Goal: Information Seeking & Learning: Check status

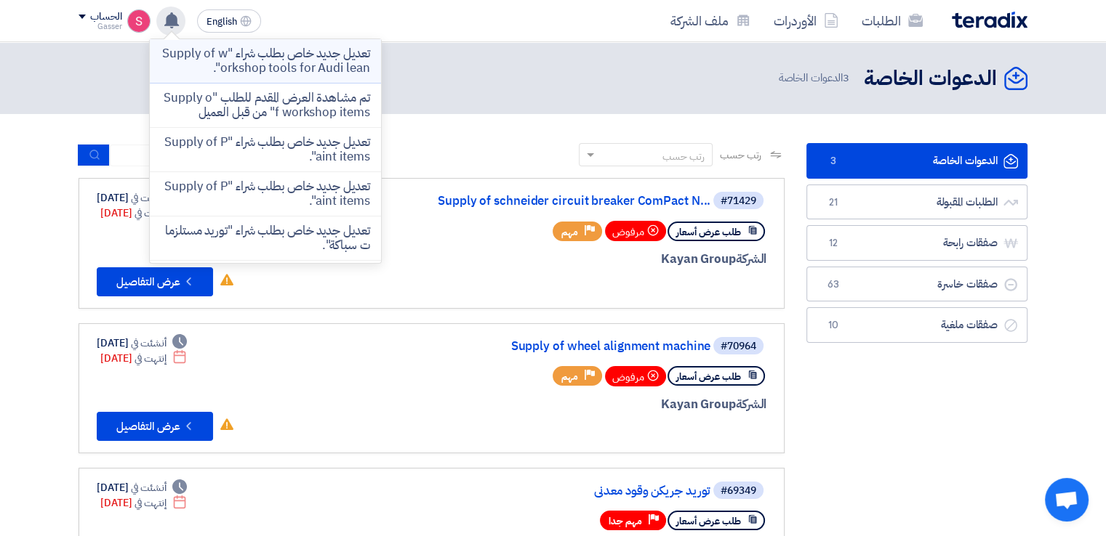
click at [246, 63] on p "تعديل جديد خاص بطلب شراء "Supply of workshop tools for Audi lean"." at bounding box center [265, 61] width 208 height 29
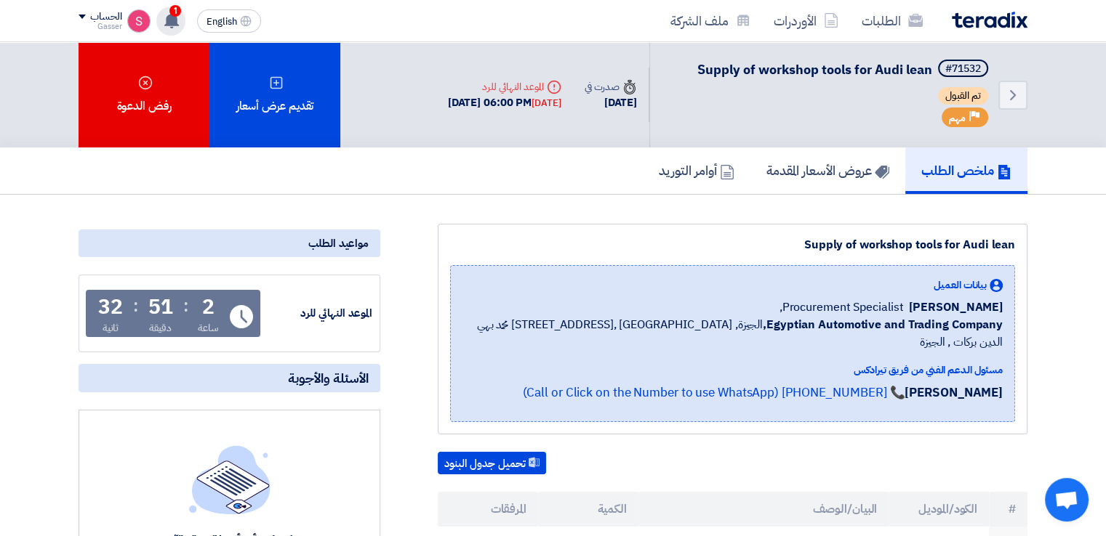
click at [175, 23] on use at bounding box center [171, 20] width 15 height 16
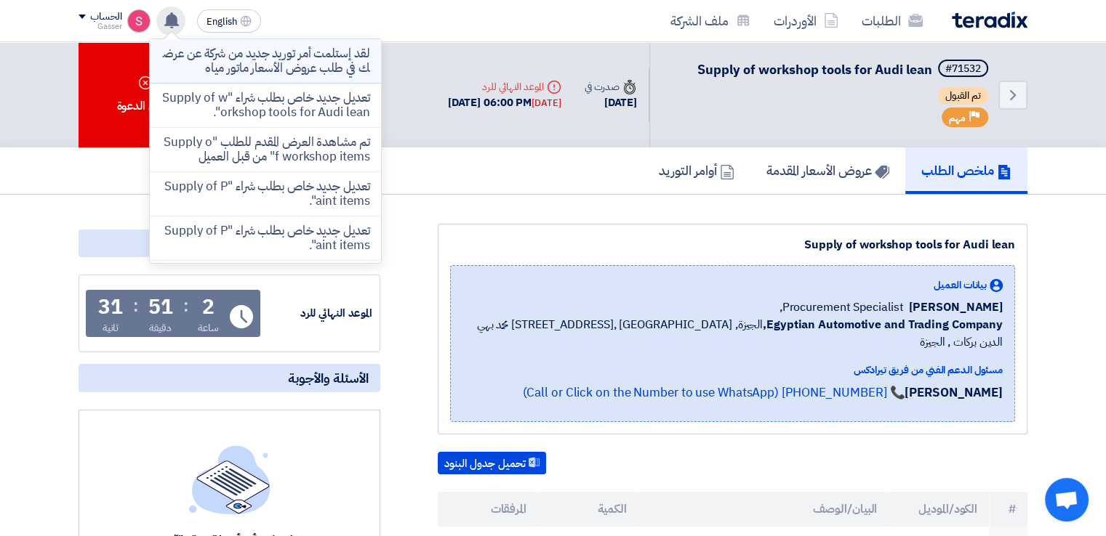
click at [338, 52] on p "لقد إستلمت أمر توريد جديد من شركة عن عرضك في طلب عروض الأسعار ماتور مياه" at bounding box center [265, 61] width 208 height 29
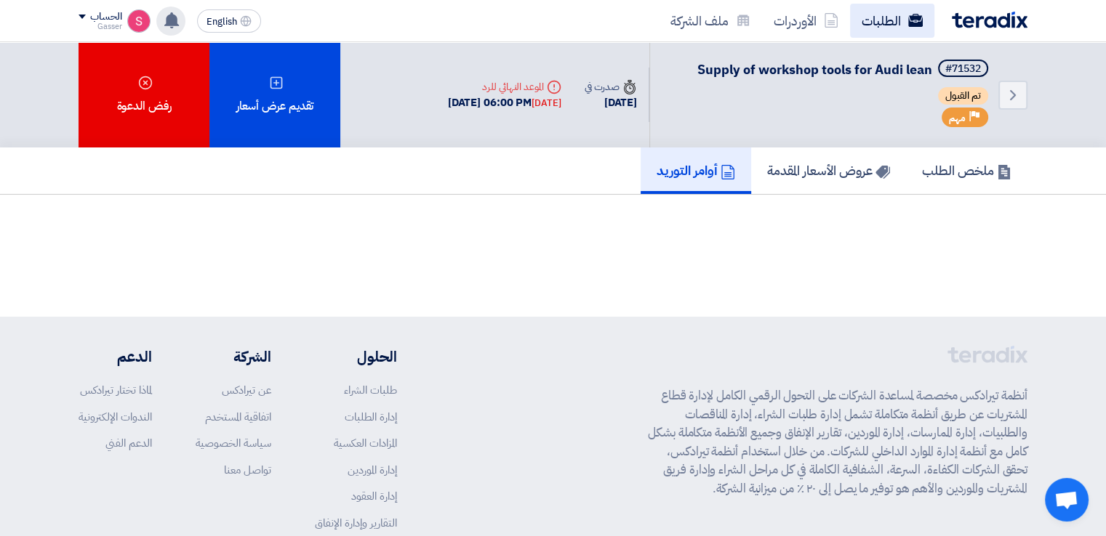
click at [885, 33] on link "الطلبات" at bounding box center [892, 21] width 84 height 34
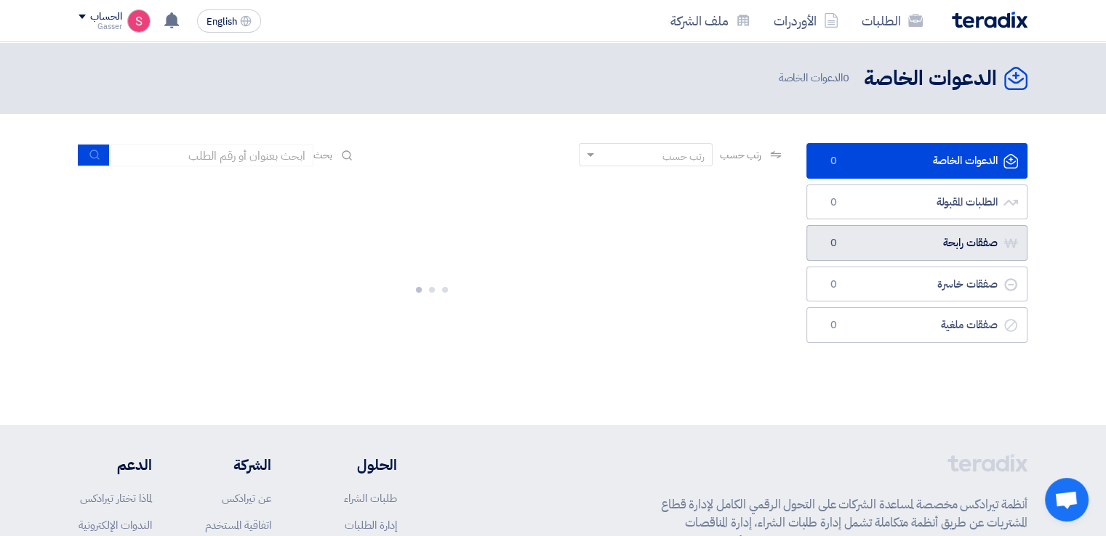
click at [905, 241] on link "صفقات رابحة صفقات رابحة 0" at bounding box center [916, 243] width 221 height 36
